Goal: Information Seeking & Learning: Learn about a topic

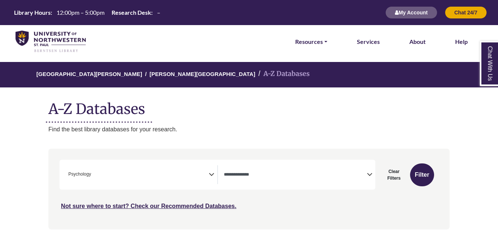
select select "Database Types Filter"
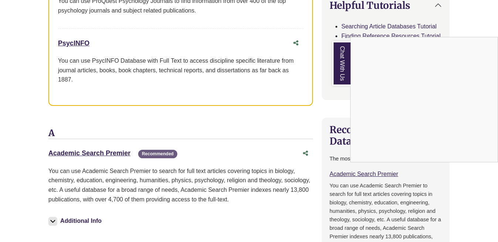
scroll to position [384, 0]
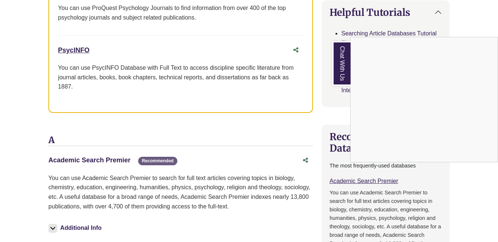
click at [103, 160] on link "Academic Search Premier This link opens in a new window" at bounding box center [89, 160] width 82 height 7
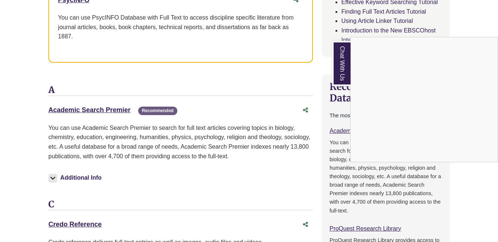
scroll to position [438, 0]
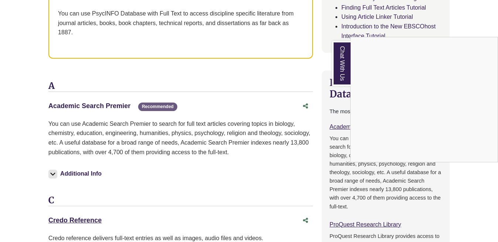
click at [105, 103] on link "Academic Search Premier This link opens in a new window" at bounding box center [89, 105] width 82 height 7
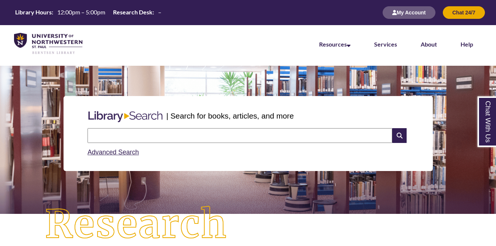
scroll to position [15, 0]
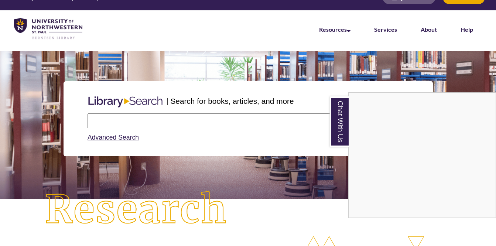
click at [115, 138] on div "Chat With Us" at bounding box center [248, 123] width 496 height 246
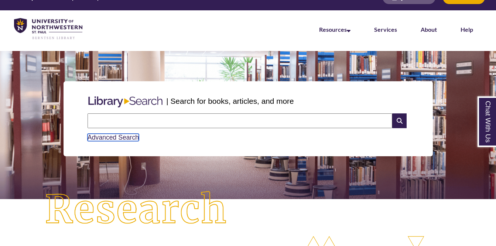
click at [128, 136] on link "Advanced Search" at bounding box center [113, 137] width 51 height 7
click at [132, 136] on link "Advanced Search" at bounding box center [113, 137] width 51 height 7
click at [134, 117] on input "text" at bounding box center [240, 120] width 305 height 15
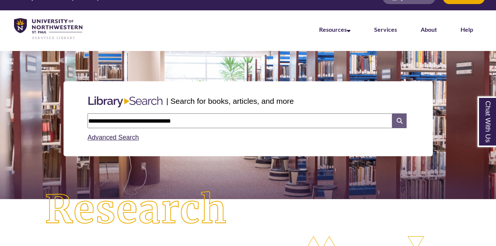
type input "**********"
click at [397, 122] on icon at bounding box center [399, 120] width 14 height 15
click at [131, 135] on link "Advanced Search" at bounding box center [113, 137] width 51 height 7
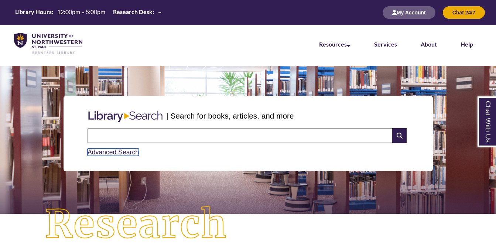
click at [128, 150] on link "Advanced Search" at bounding box center [113, 151] width 51 height 7
